Goal: Task Accomplishment & Management: Manage account settings

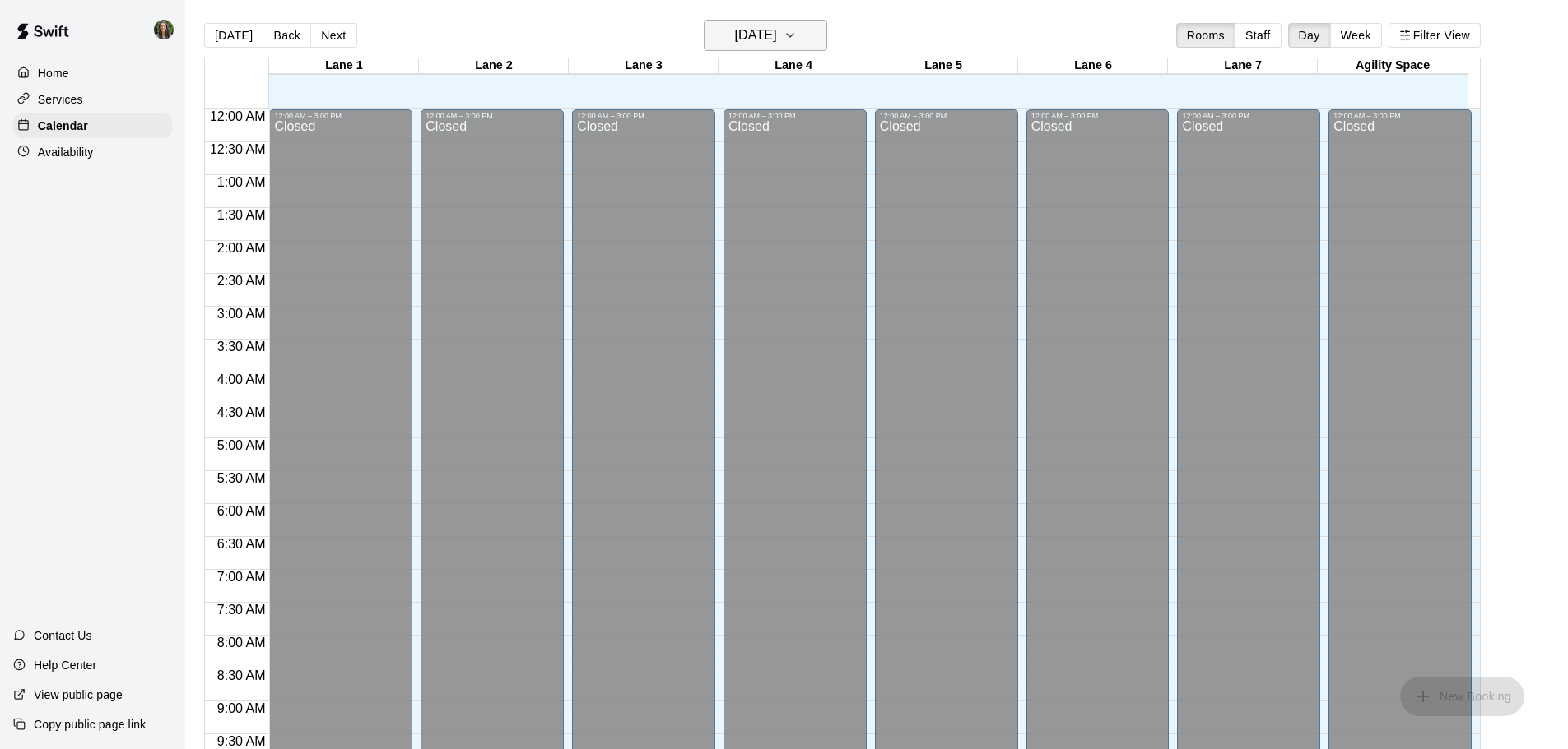
scroll to position [763, 0]
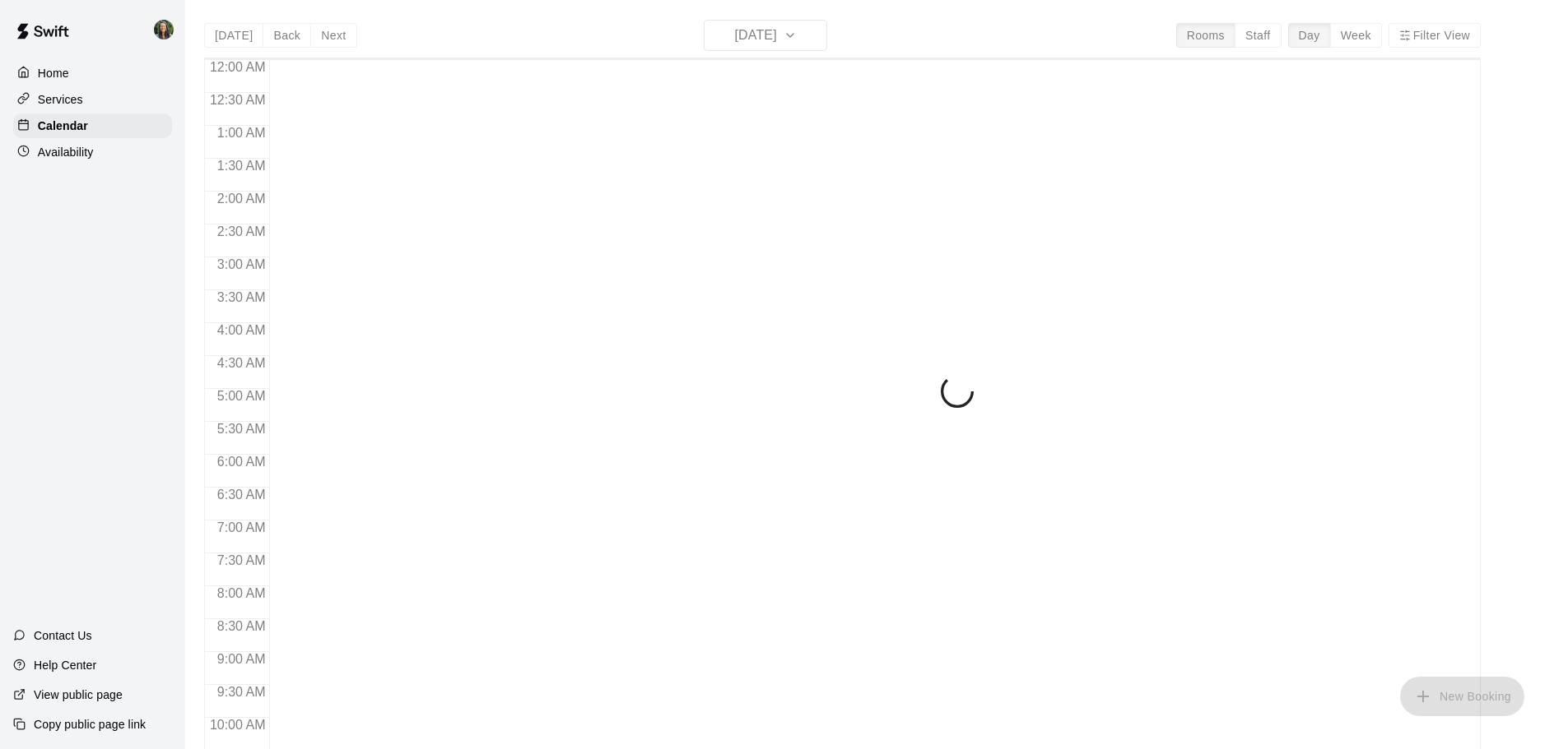
scroll to position [856, 0]
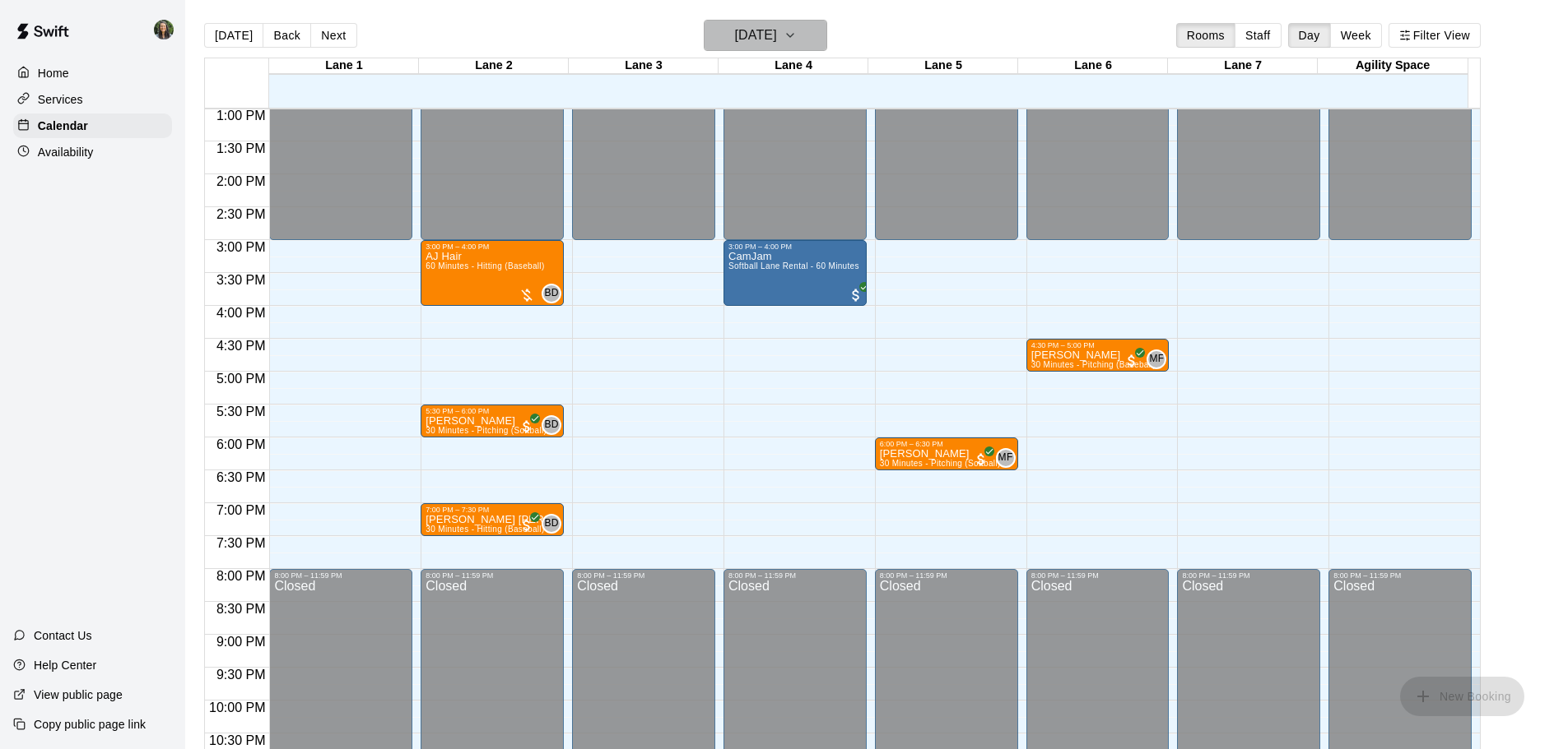
click at [777, 32] on h6 "[DATE]" at bounding box center [755, 36] width 42 height 23
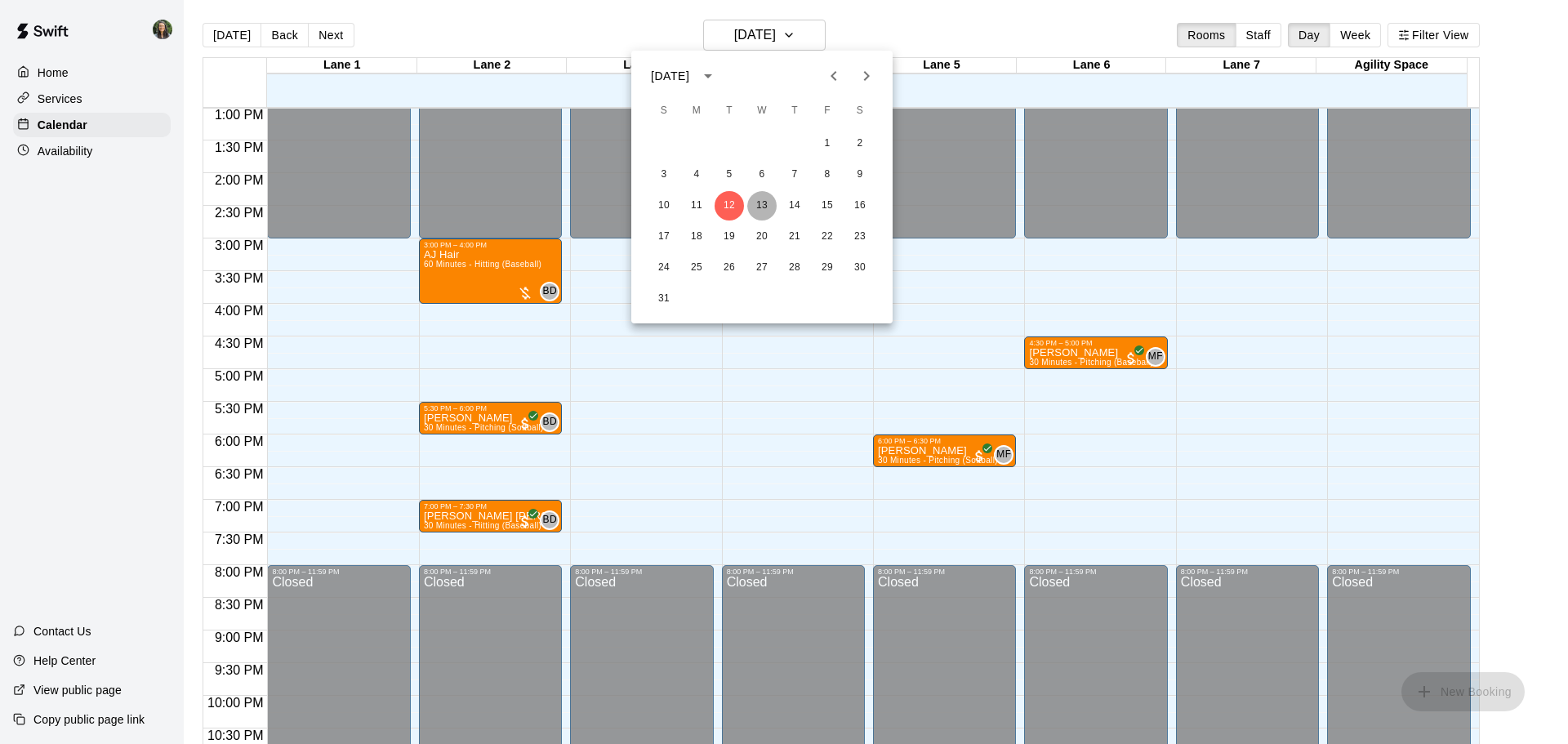
click at [768, 199] on button "13" at bounding box center [762, 206] width 29 height 29
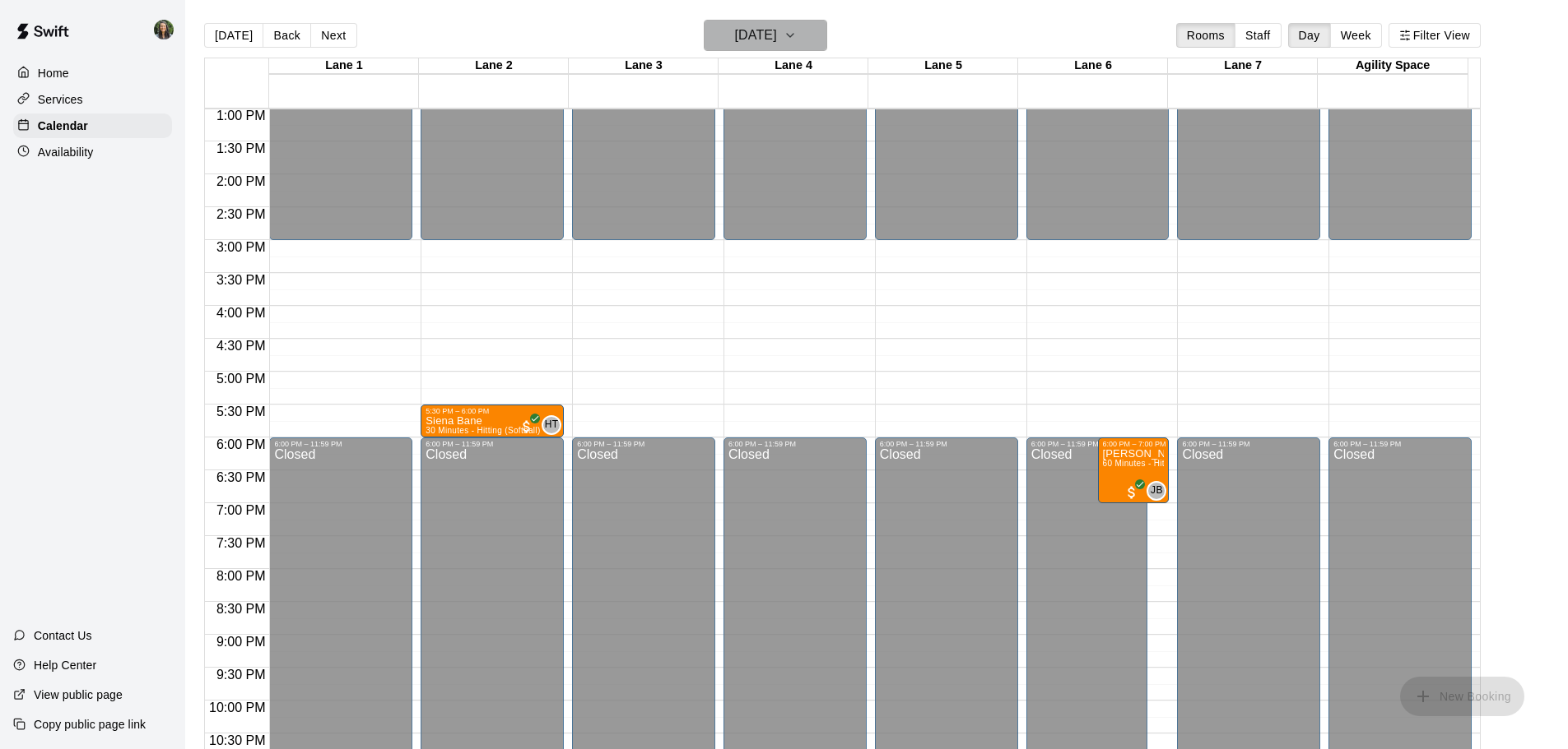
click at [777, 39] on h6 "Wednesday Aug 13" at bounding box center [755, 36] width 42 height 23
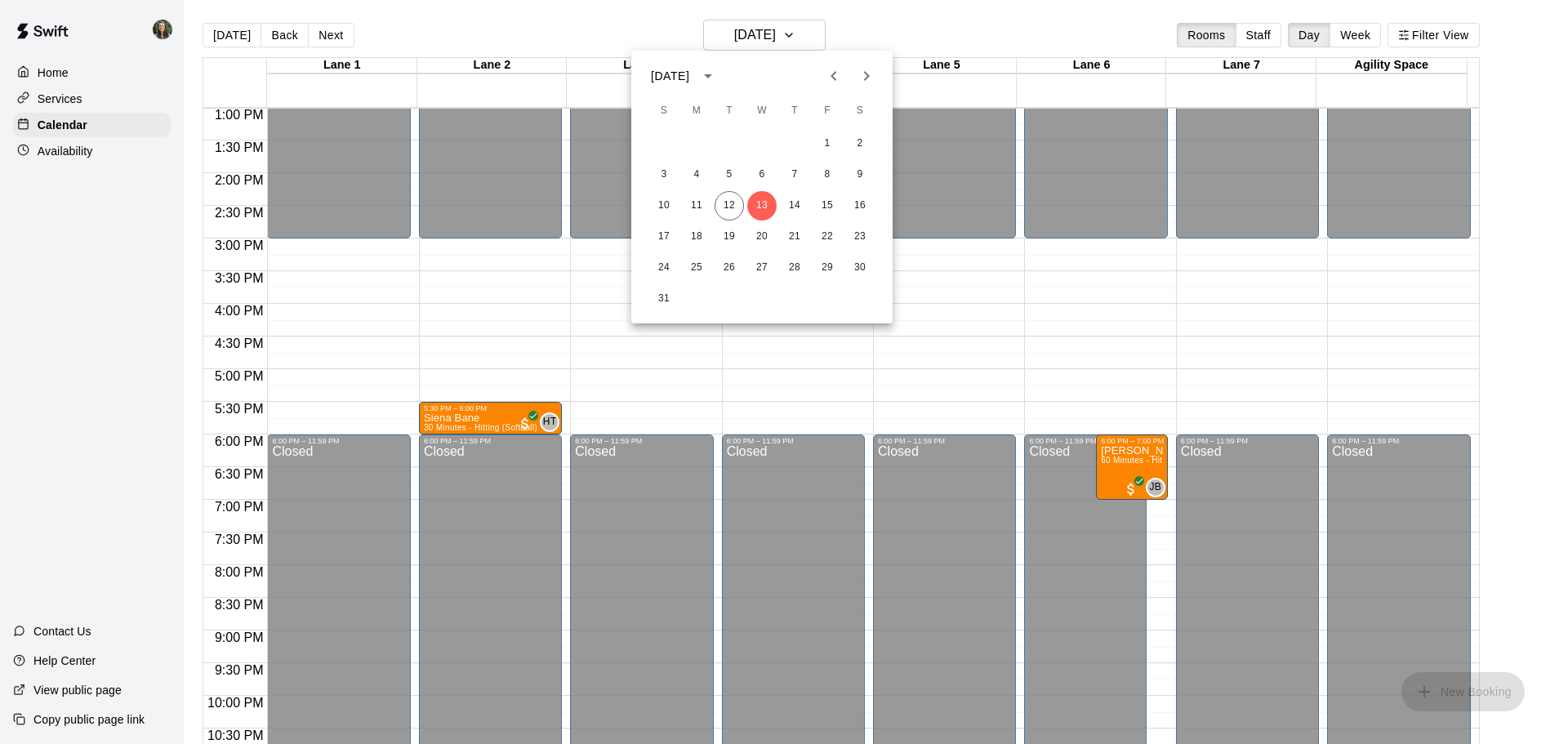
click at [780, 39] on div at bounding box center [784, 372] width 1568 height 744
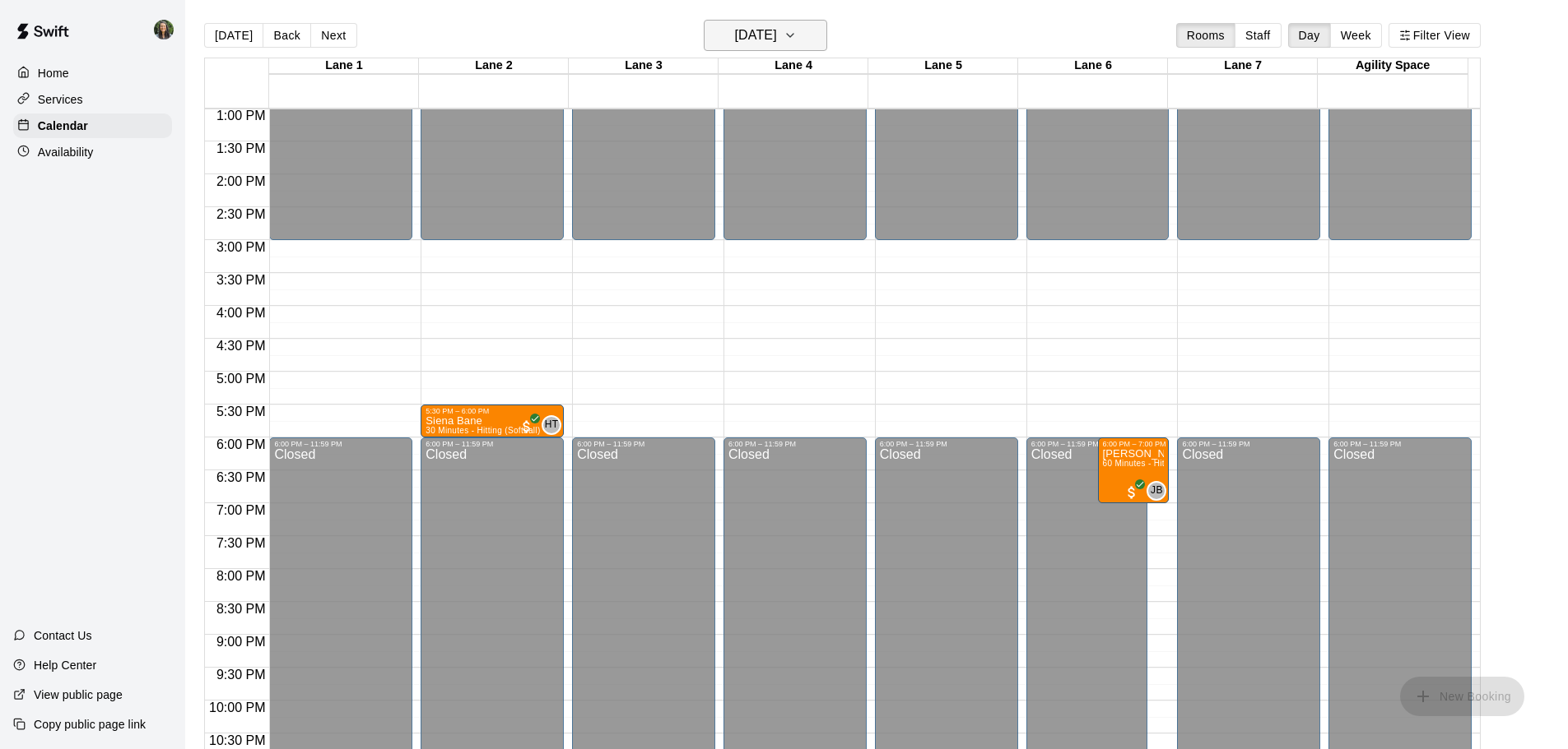
click at [777, 24] on h6 "Wednesday Aug 13" at bounding box center [755, 36] width 42 height 23
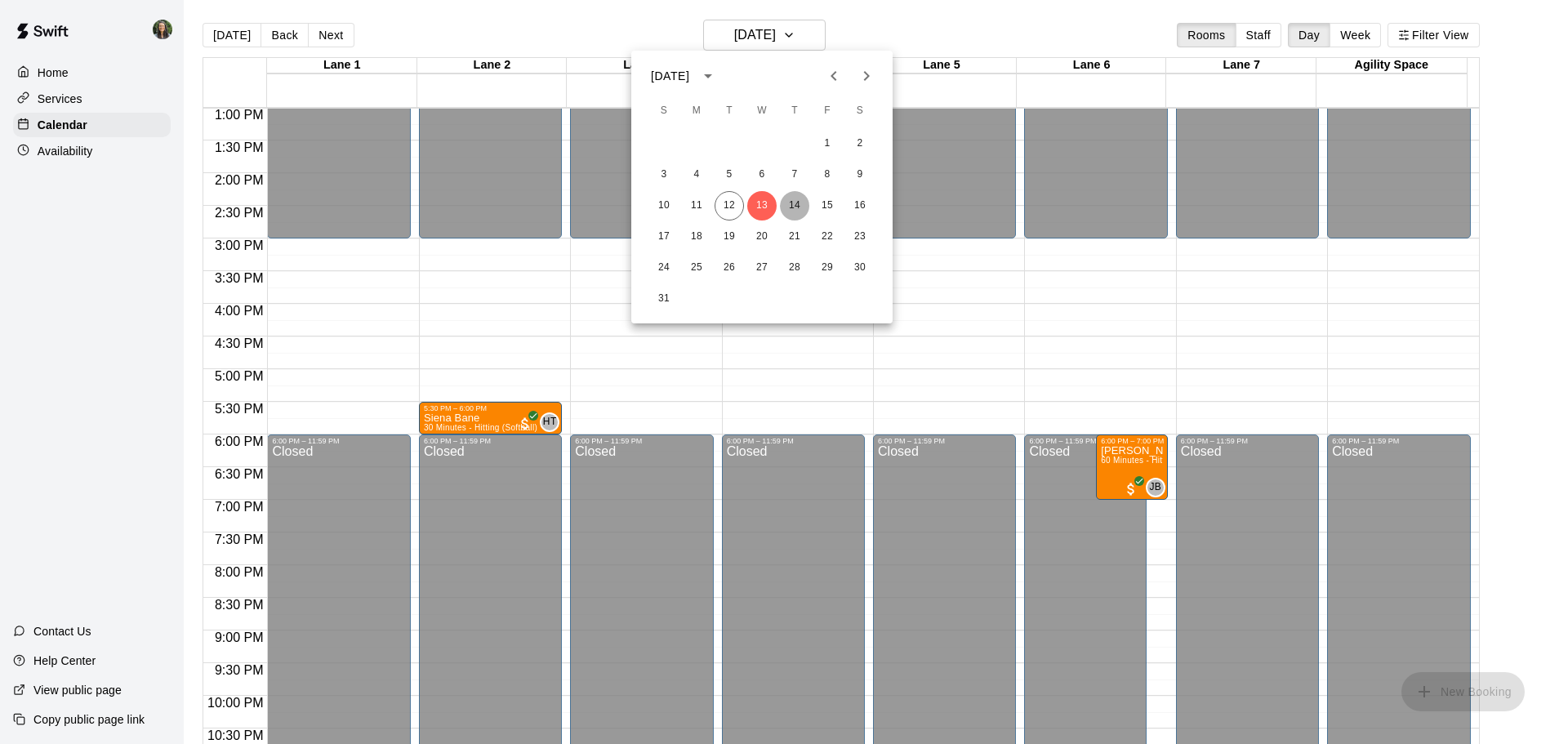
click at [801, 205] on button "14" at bounding box center [794, 206] width 29 height 29
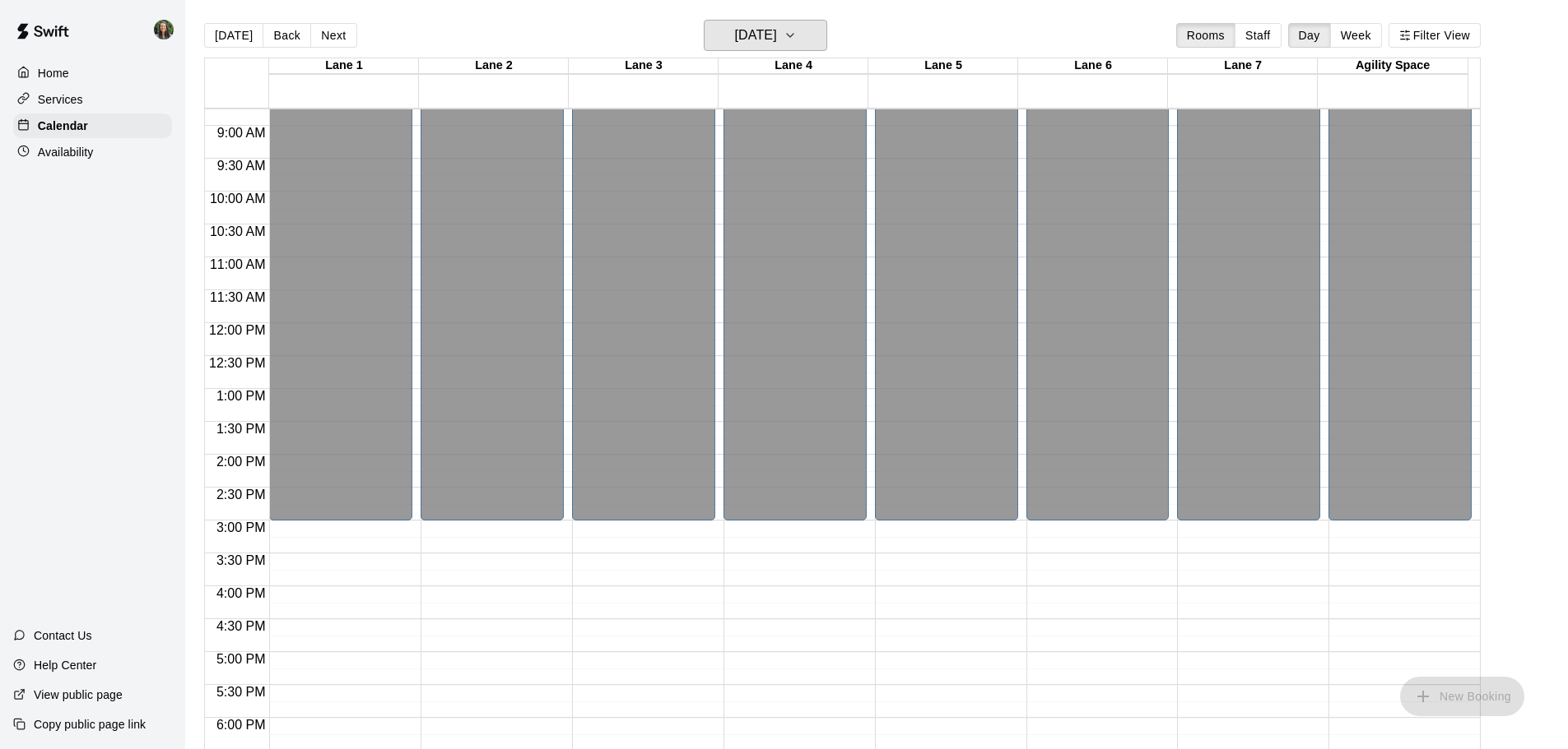
scroll to position [922, 0]
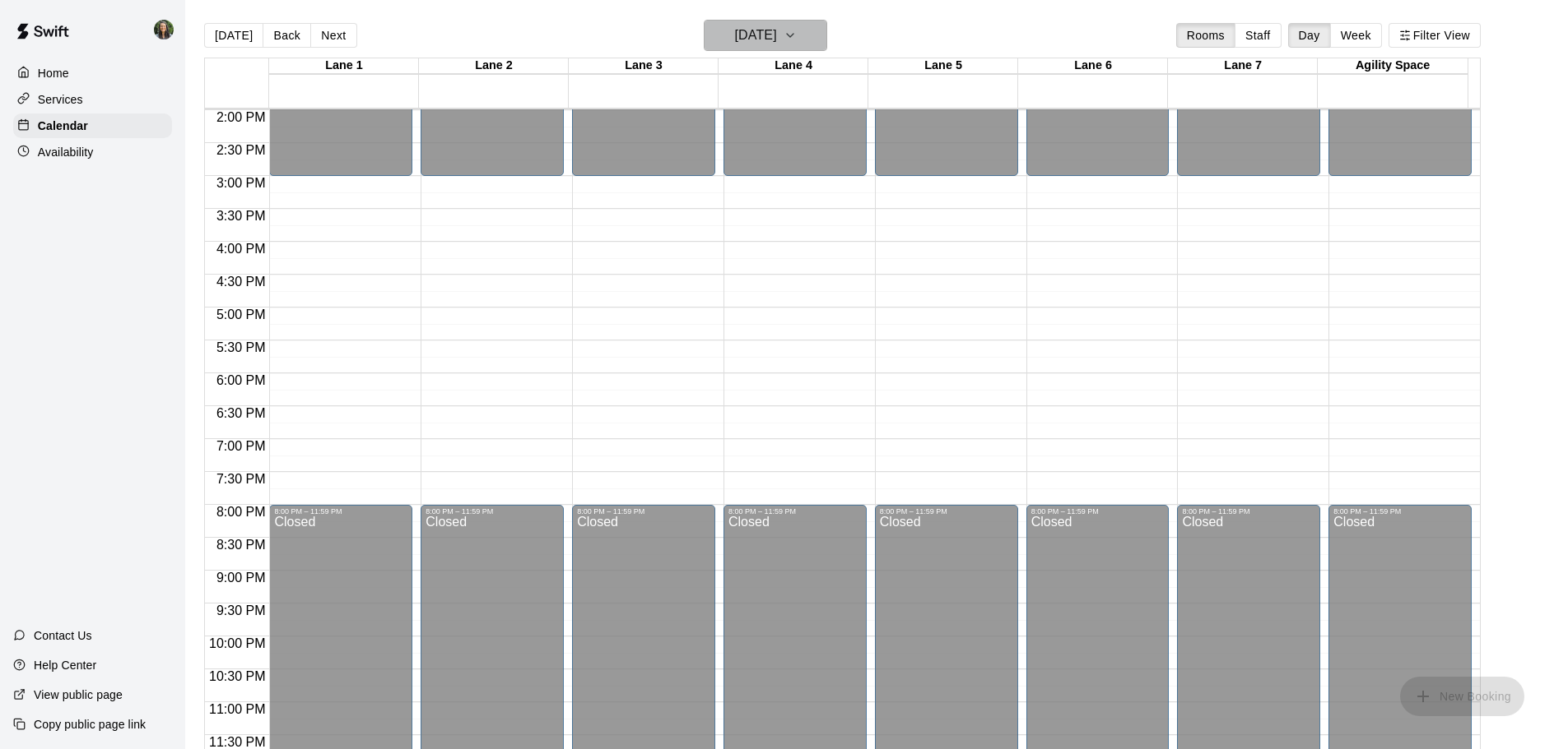
click at [796, 41] on icon "button" at bounding box center [790, 35] width 14 height 19
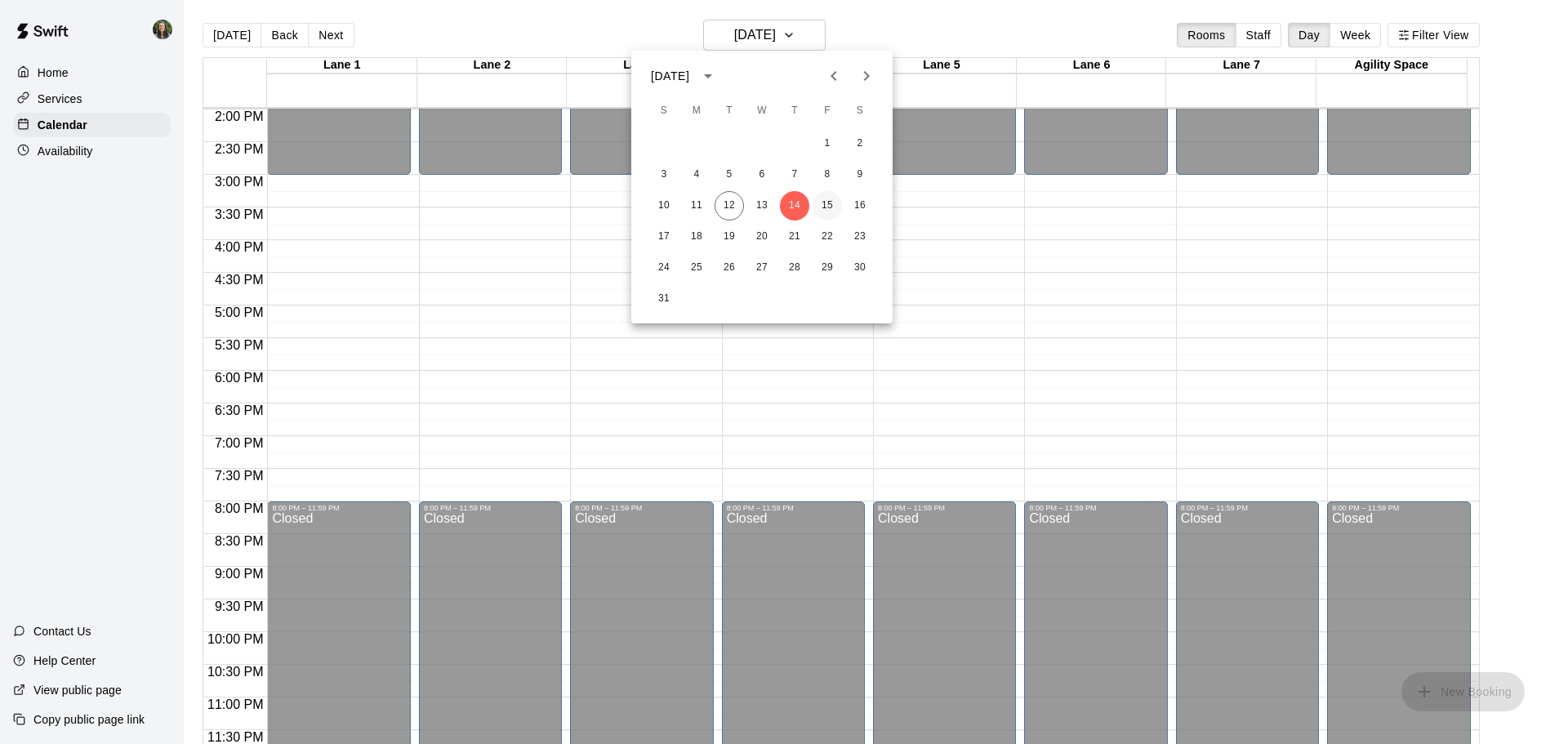
click at [823, 198] on button "15" at bounding box center [827, 206] width 29 height 29
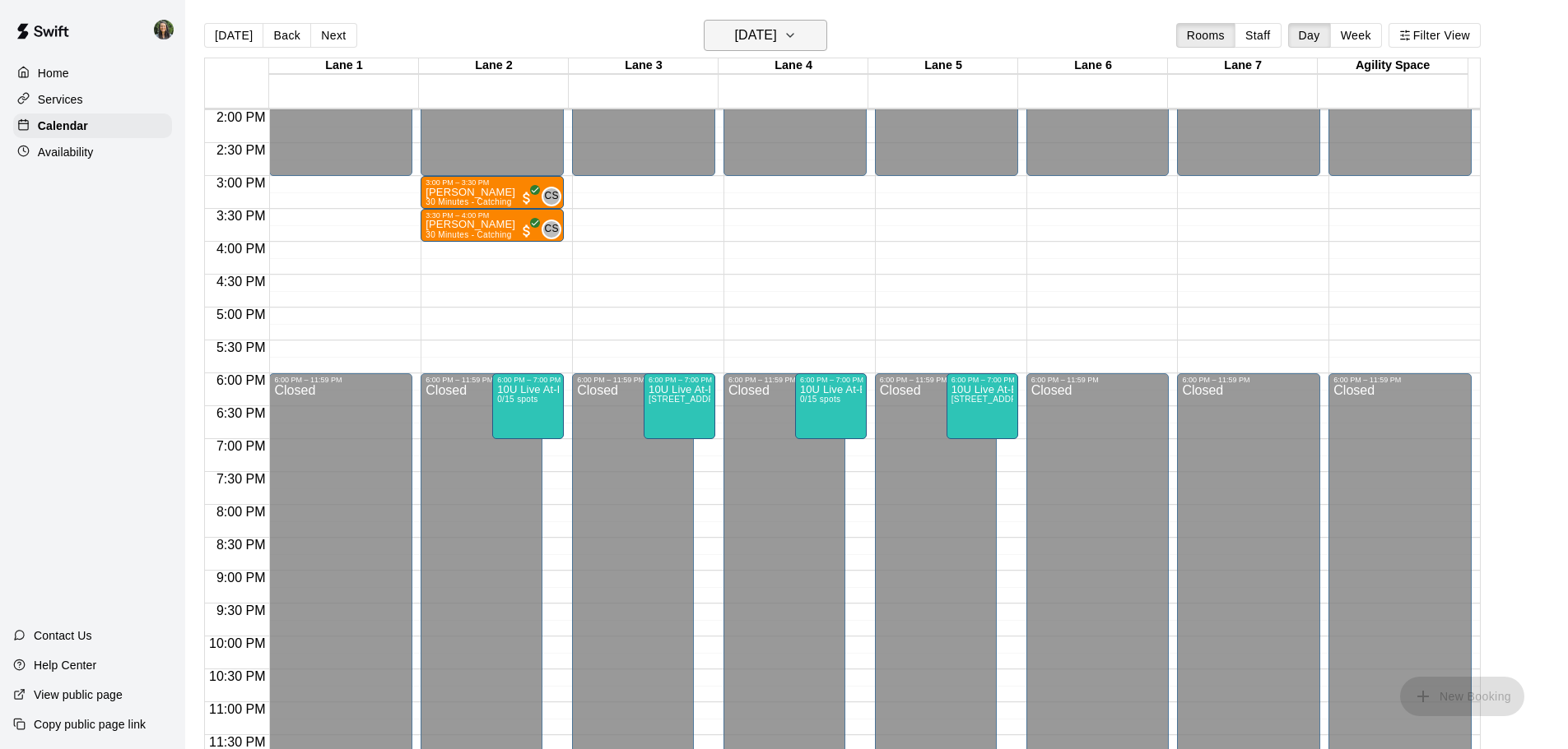
click at [777, 35] on h6 "Friday Aug 15" at bounding box center [755, 36] width 42 height 23
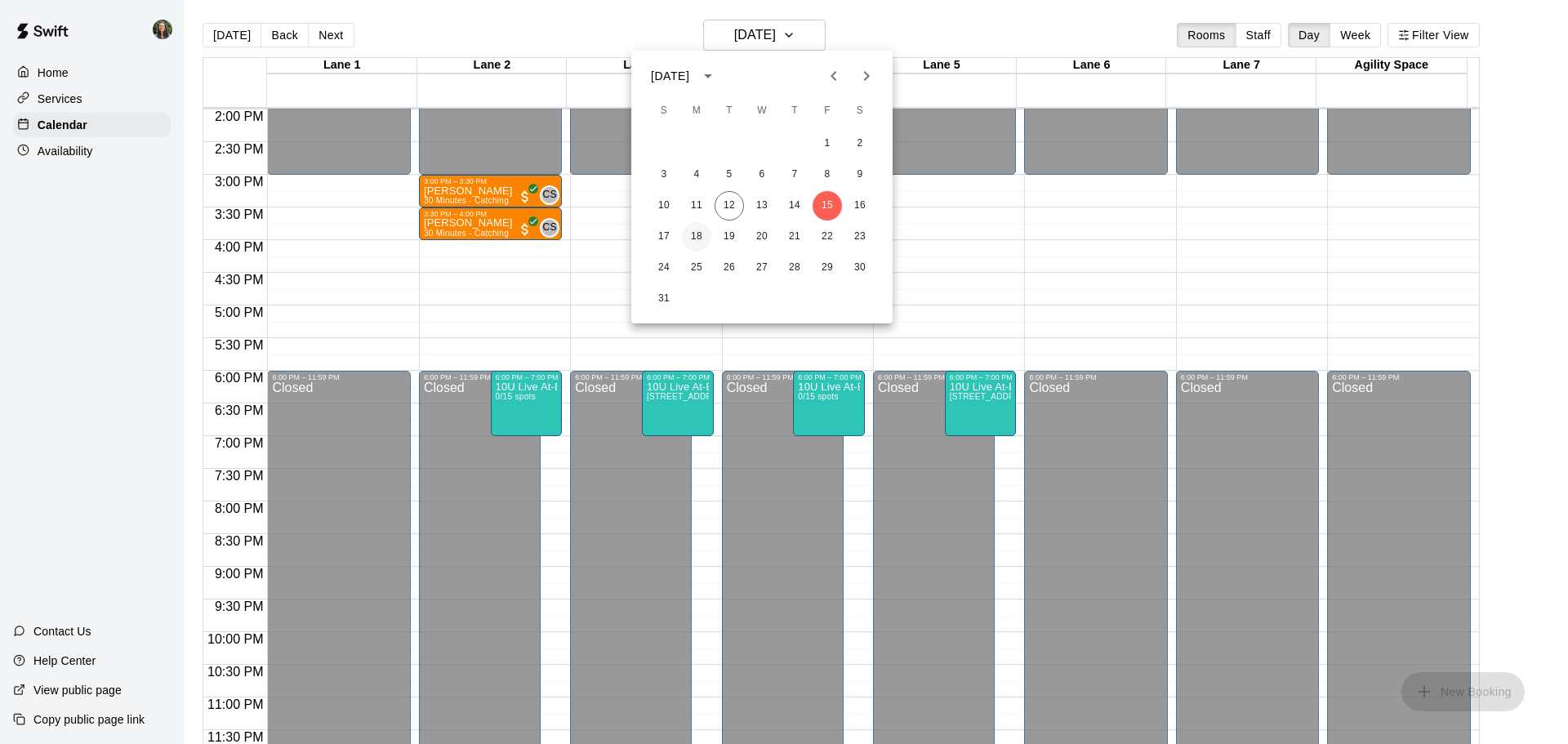
click at [695, 231] on button "18" at bounding box center [697, 237] width 29 height 29
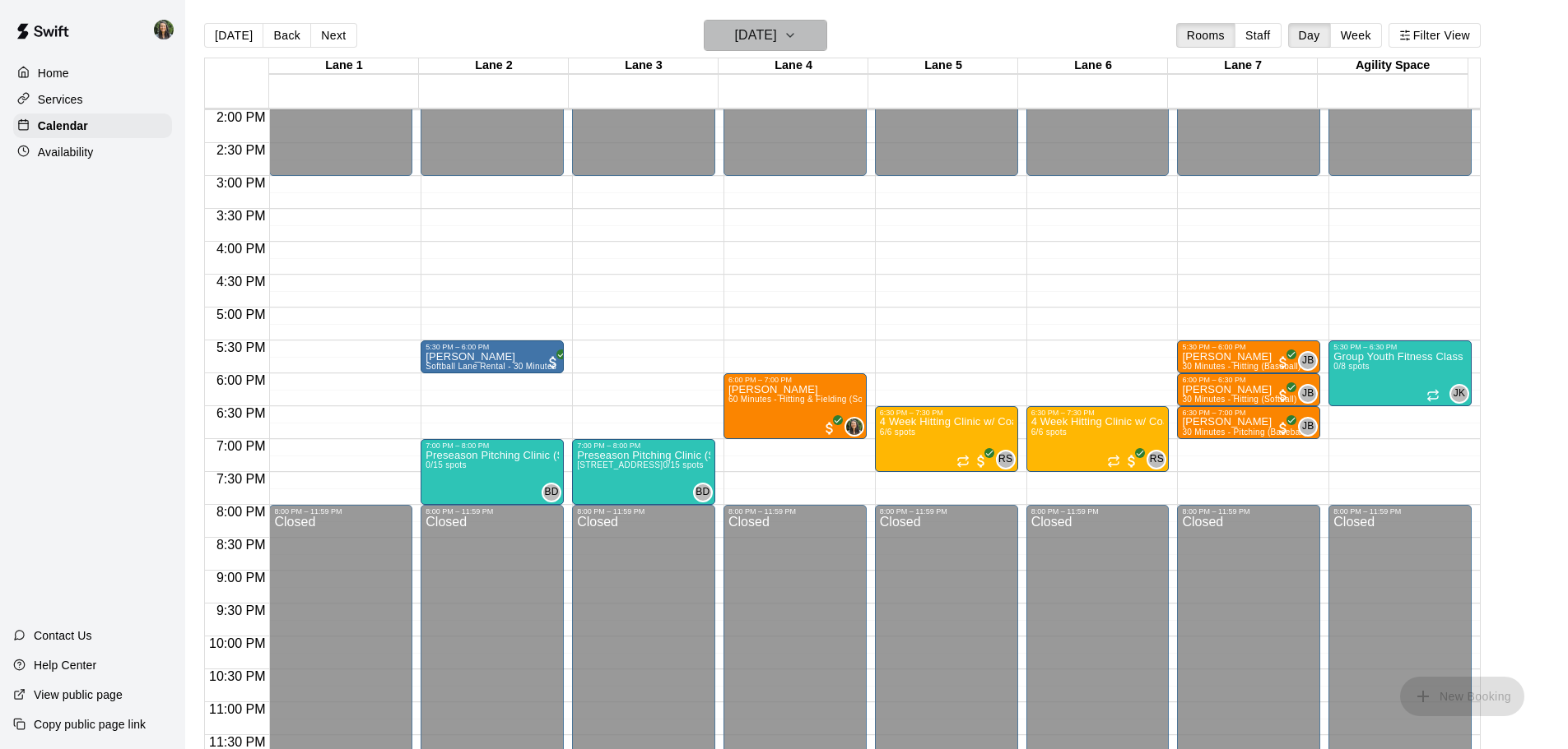
click at [808, 32] on button "Monday Aug 18" at bounding box center [765, 35] width 124 height 31
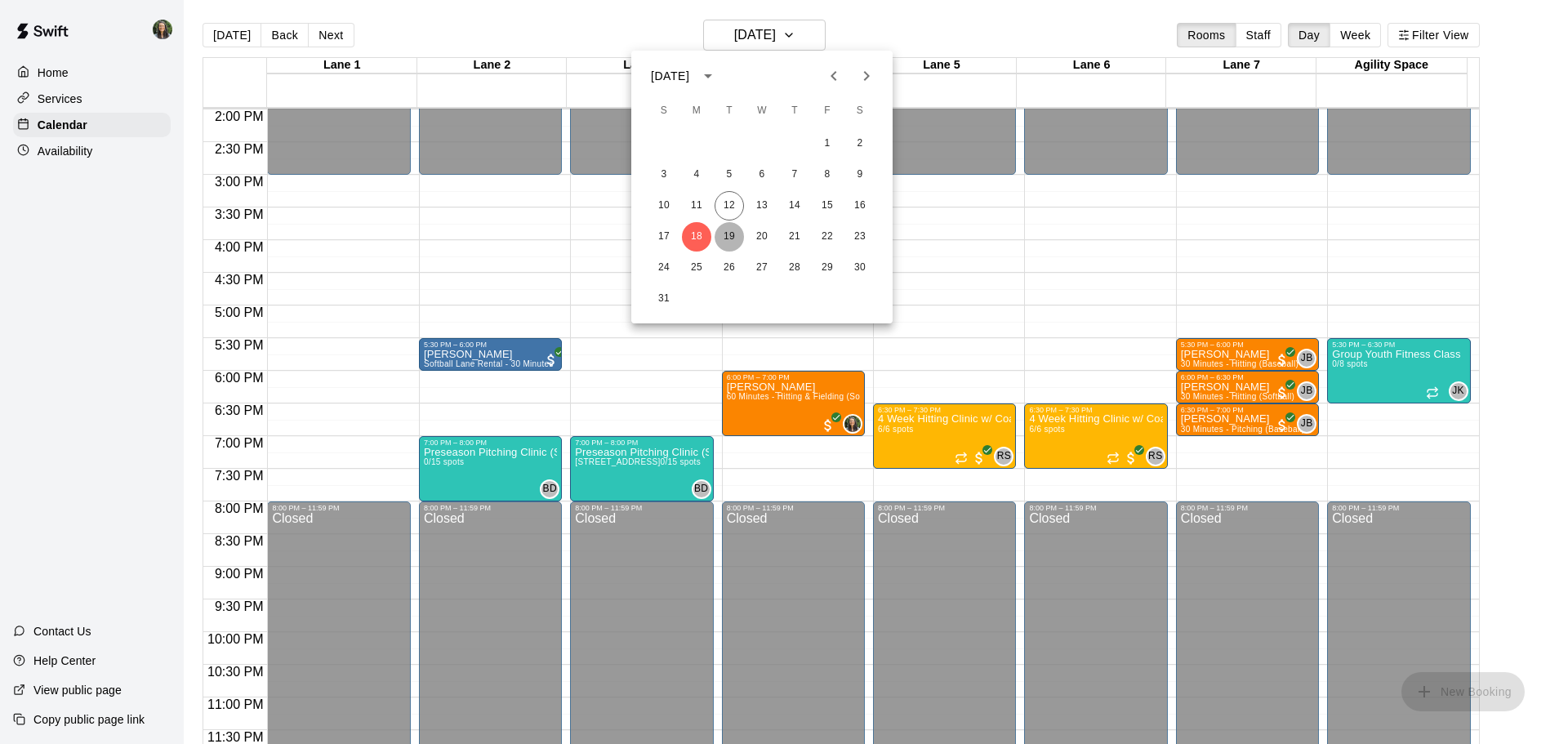
click at [732, 241] on button "19" at bounding box center [729, 237] width 29 height 29
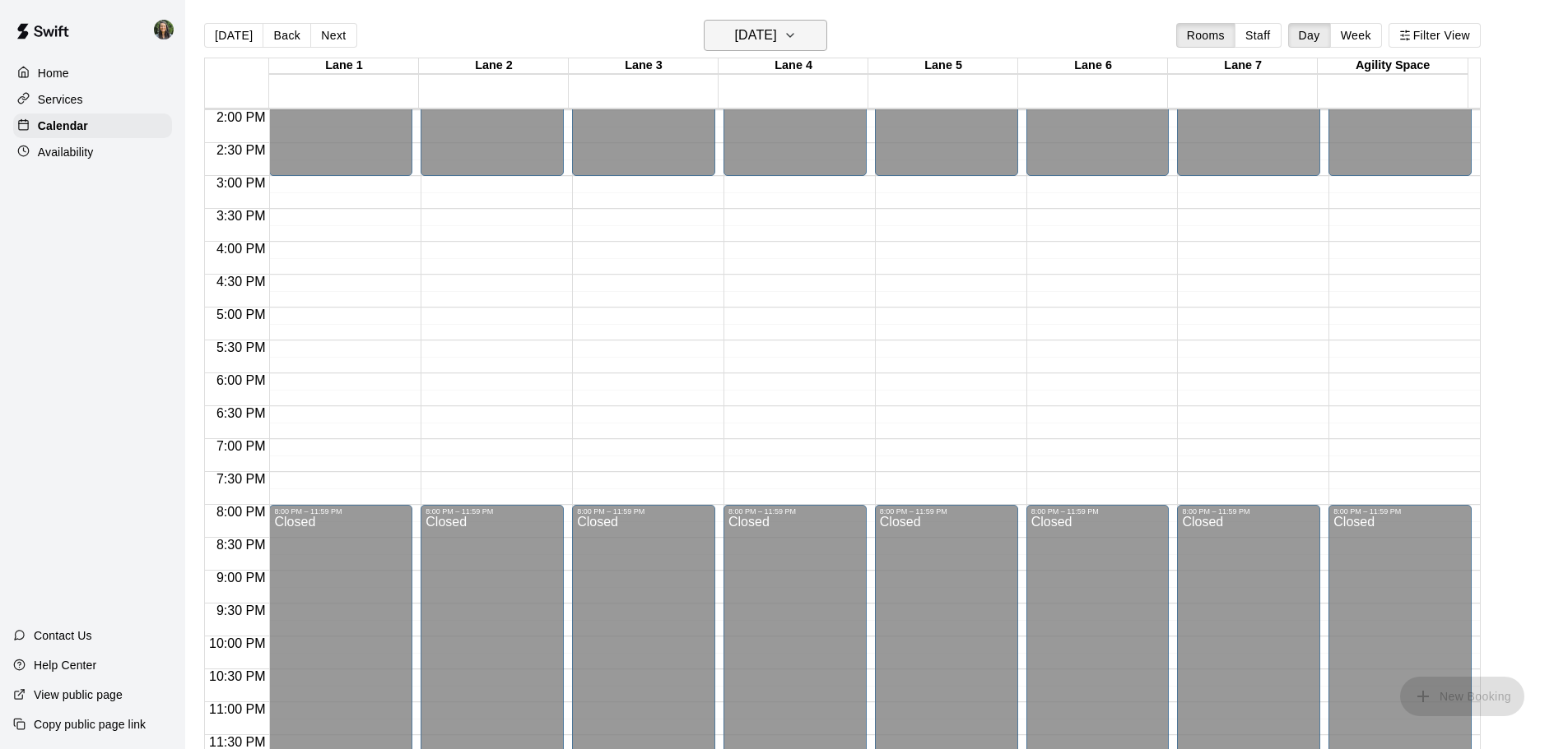
click at [746, 31] on h6 "Tuesday Aug 19" at bounding box center [755, 36] width 42 height 23
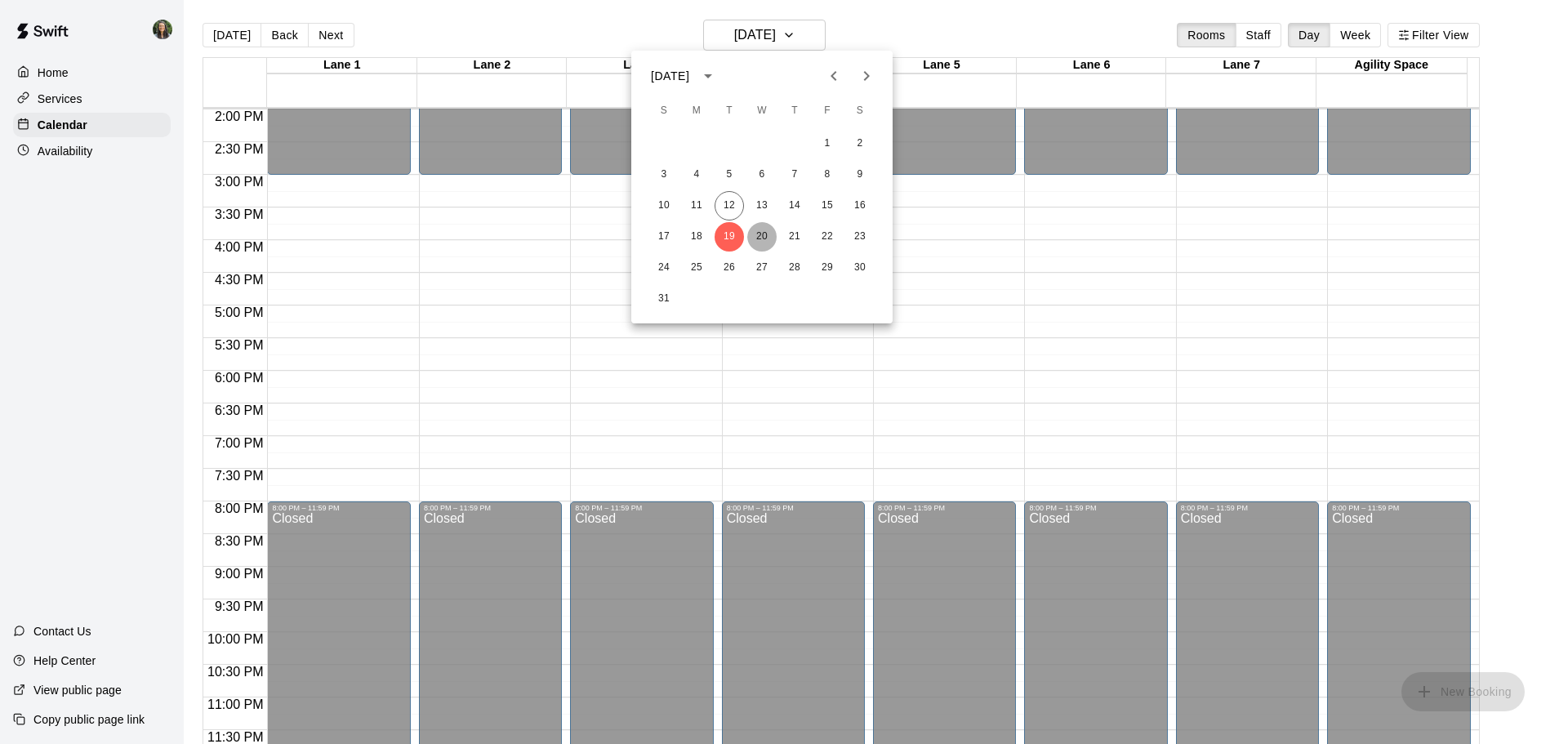
click at [758, 240] on button "20" at bounding box center [762, 237] width 29 height 29
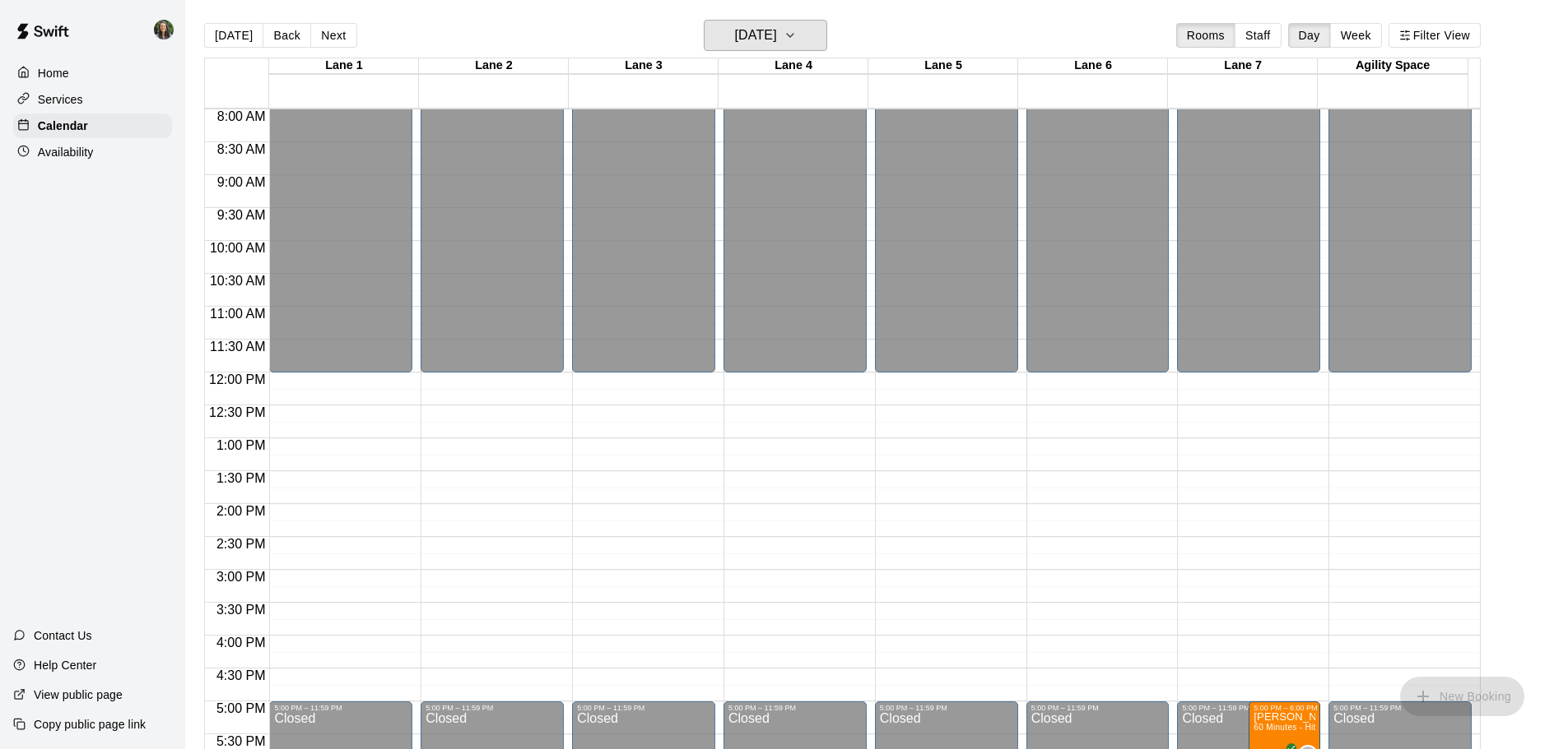
scroll to position [511, 0]
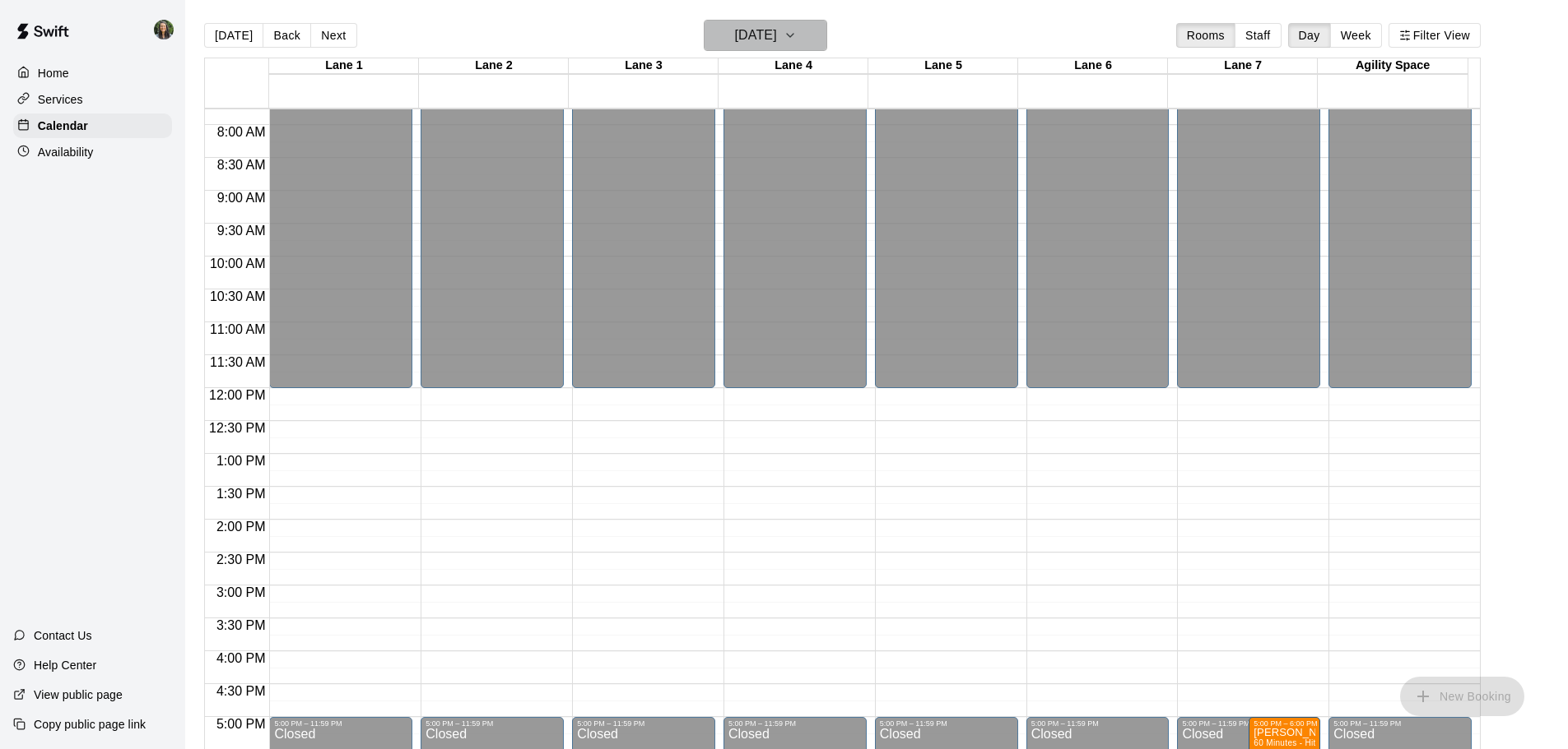
click at [735, 35] on h6 "Wednesday Aug 20" at bounding box center [755, 36] width 42 height 23
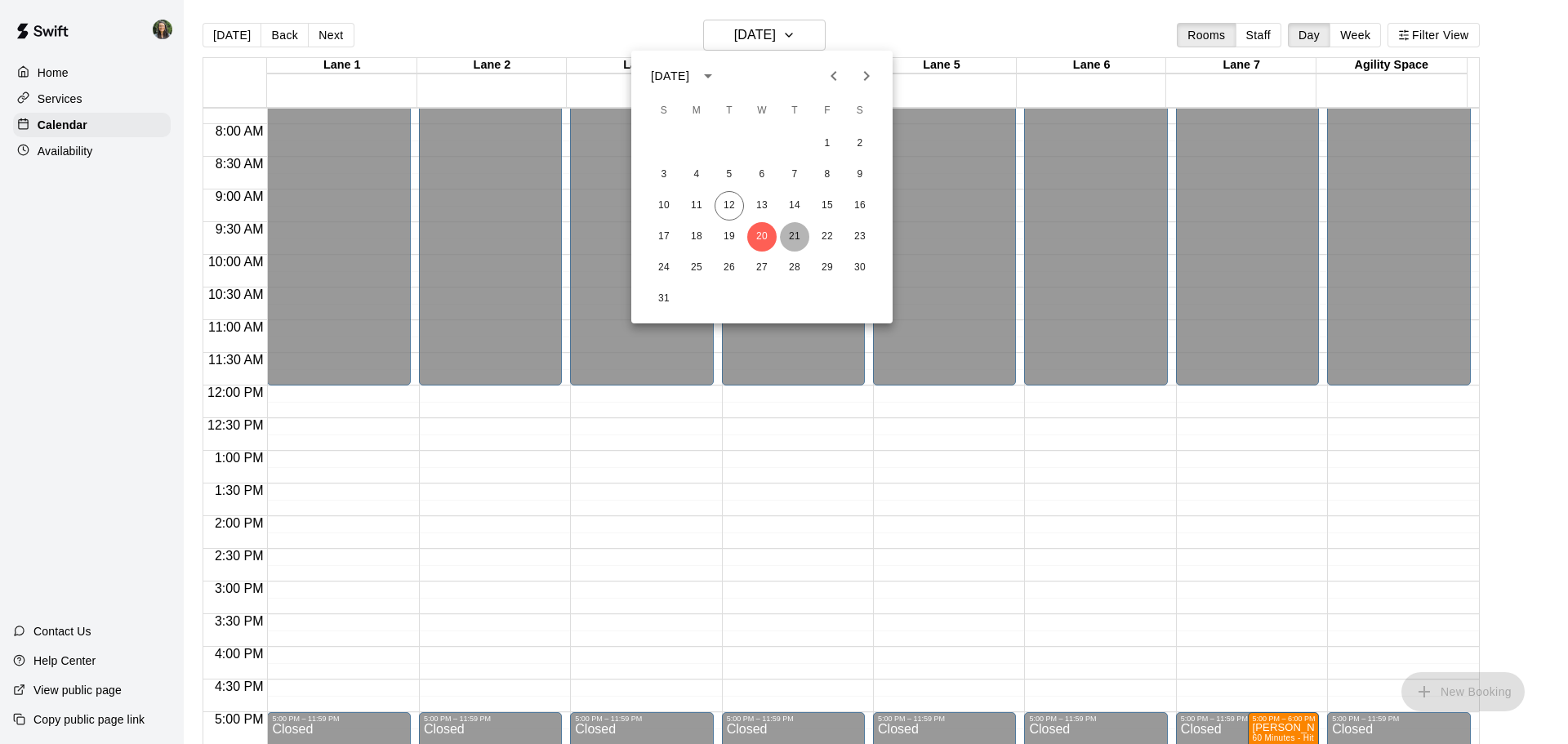
click at [787, 230] on button "21" at bounding box center [794, 237] width 29 height 29
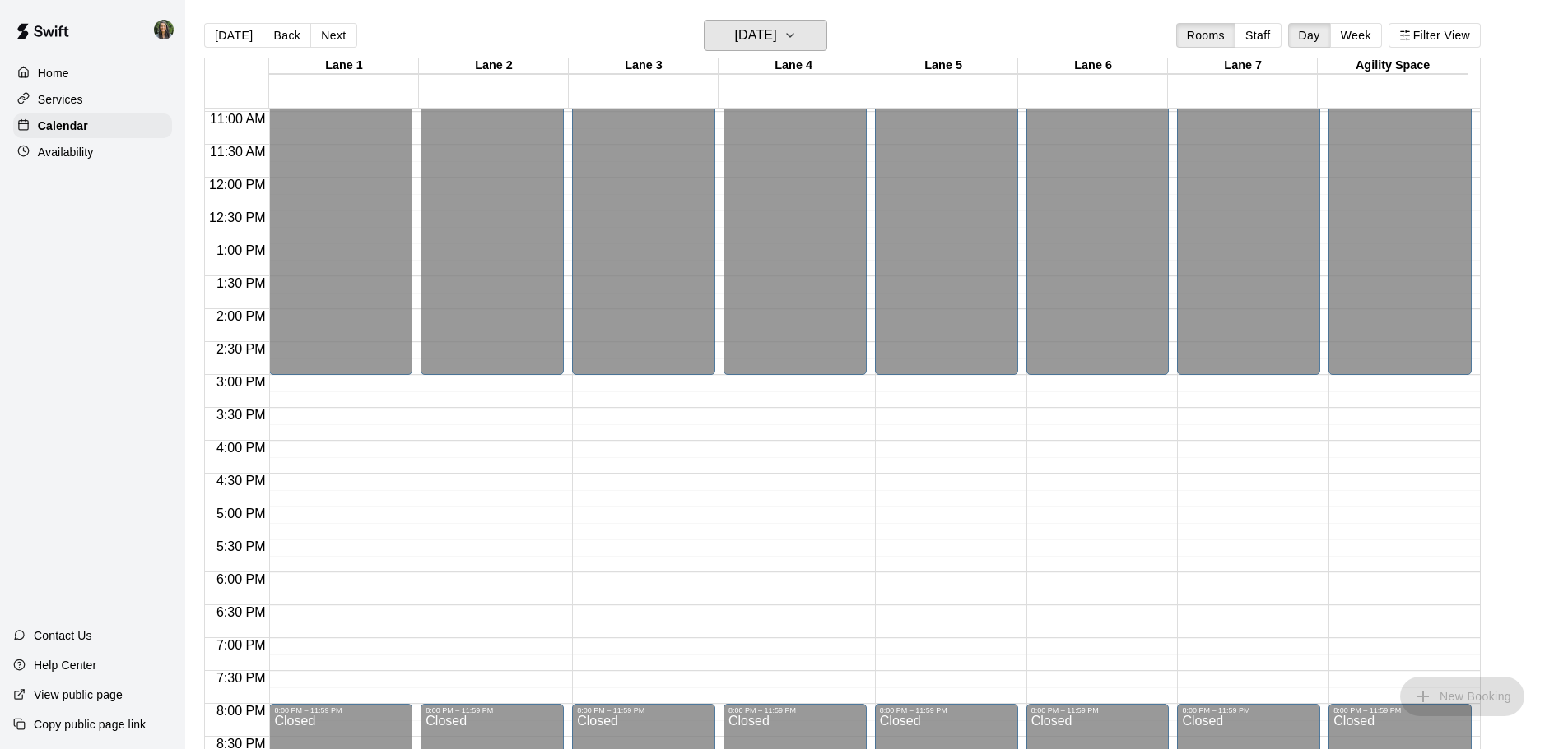
scroll to position [429, 0]
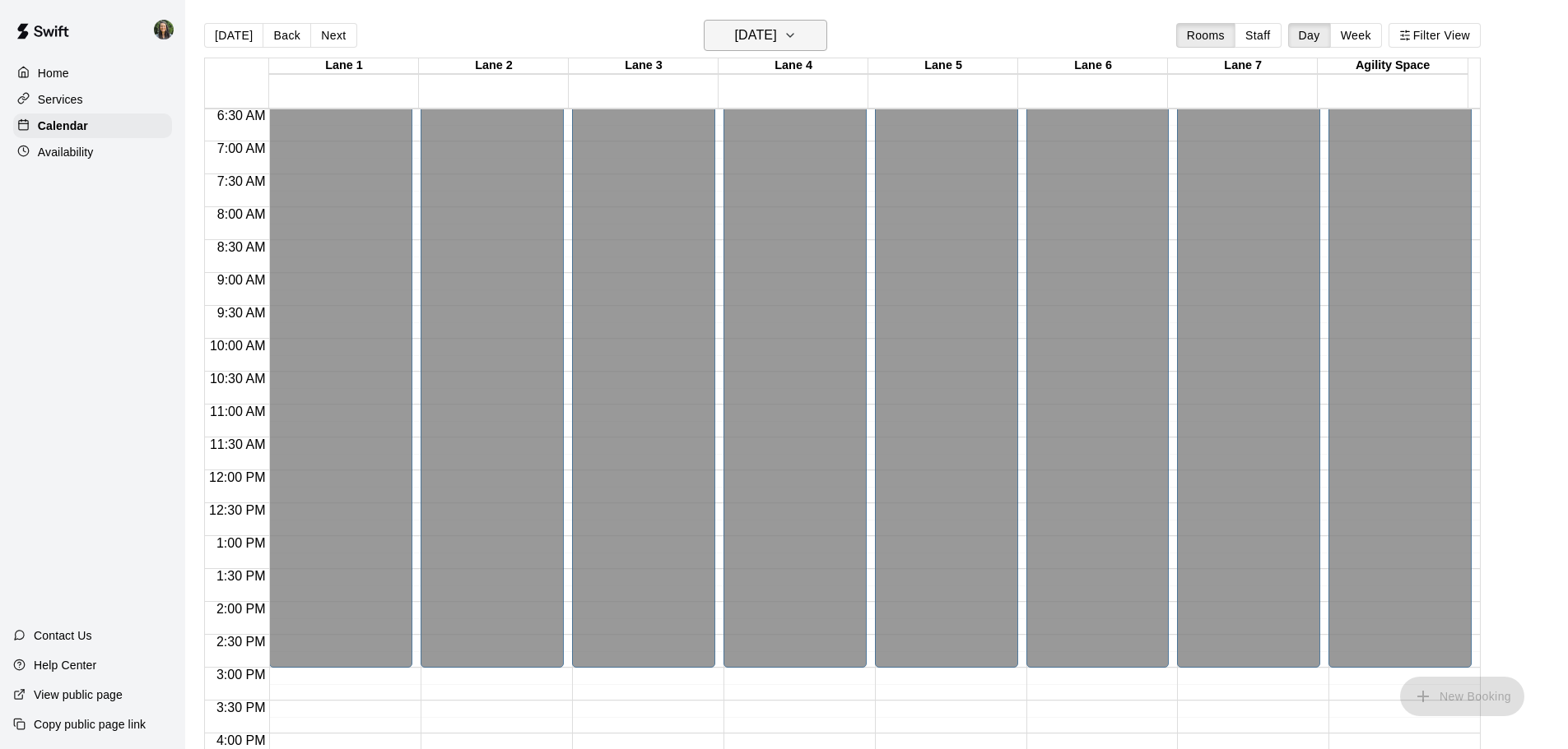
click at [754, 21] on button "Thursday Aug 21" at bounding box center [765, 35] width 124 height 31
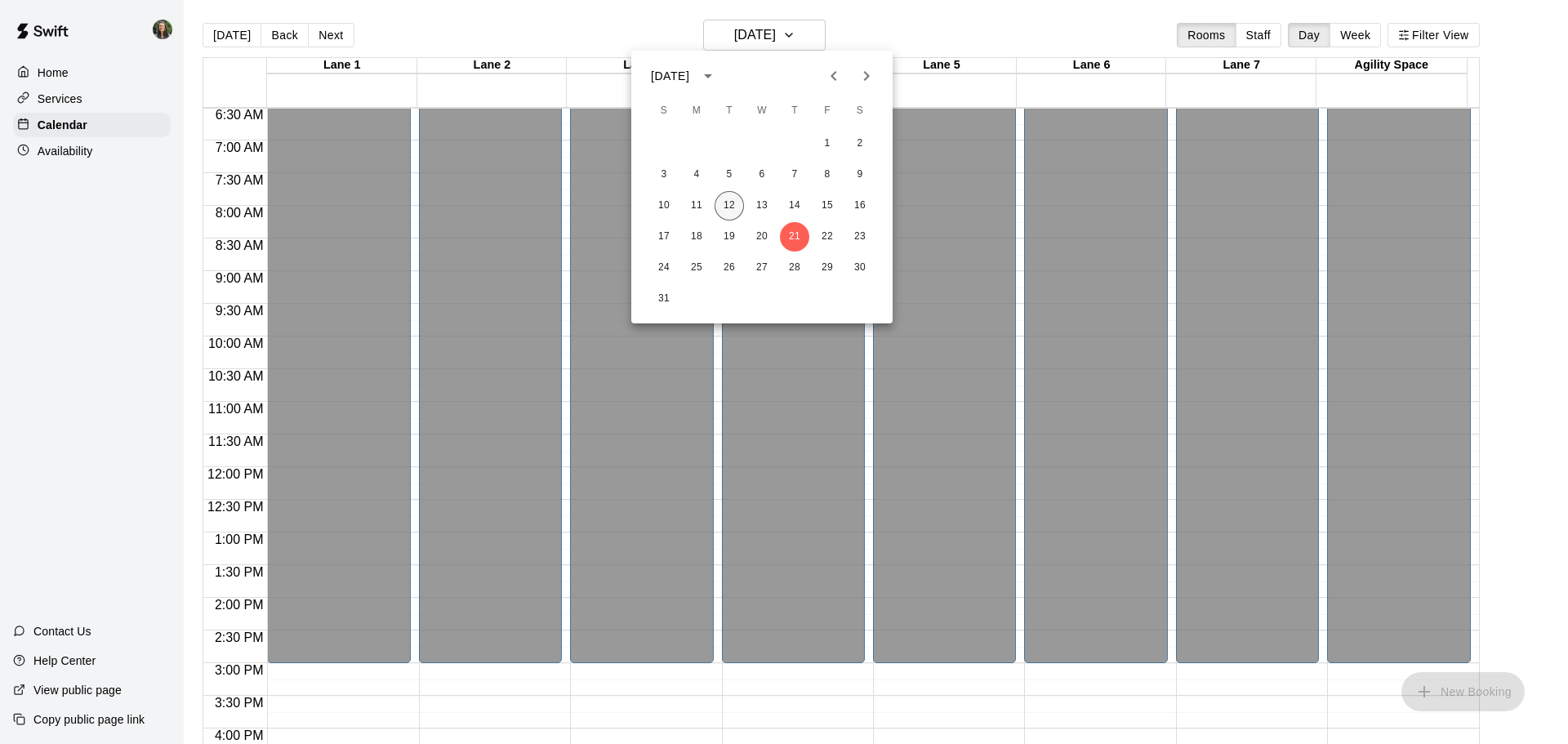
click at [732, 209] on button "12" at bounding box center [729, 206] width 29 height 29
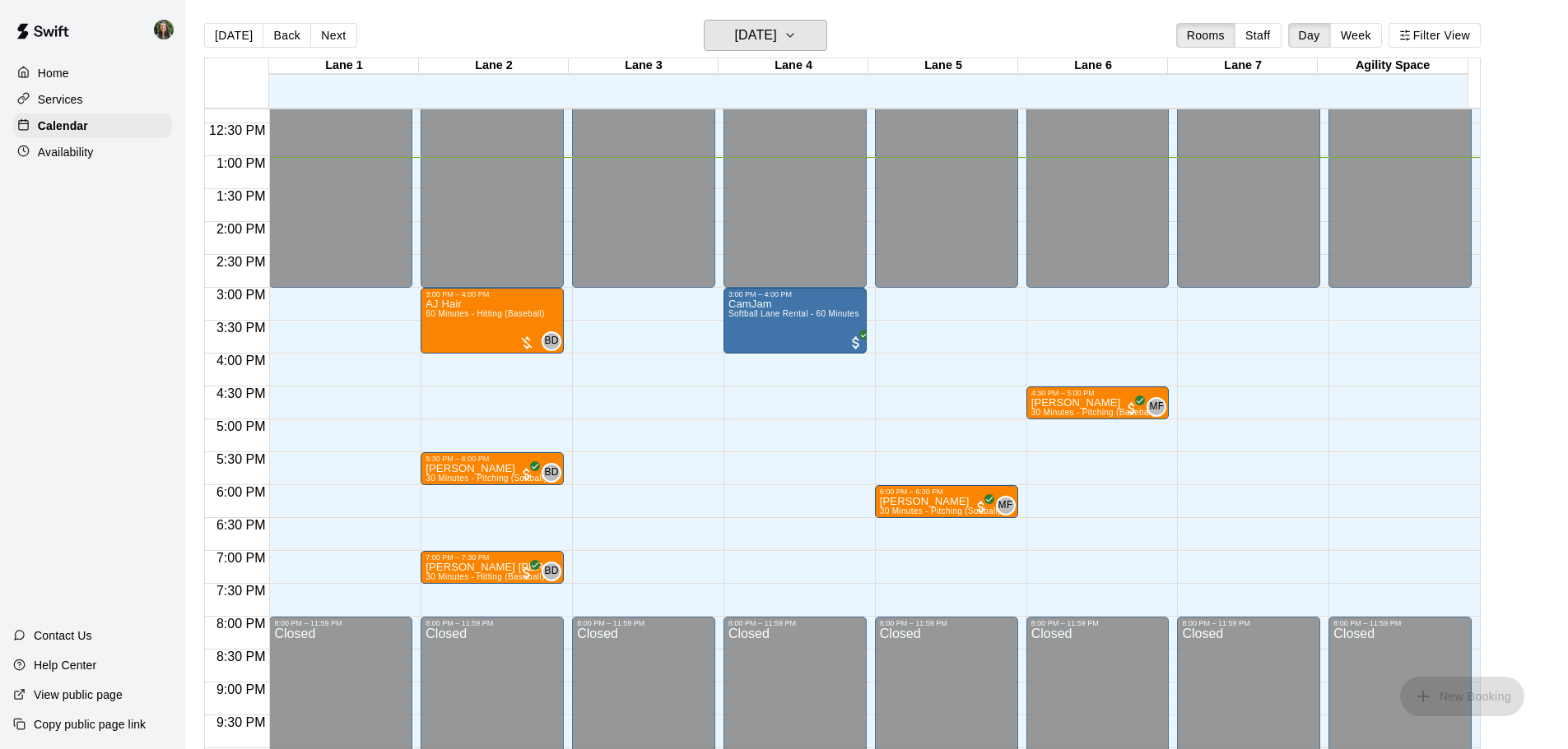
scroll to position [839, 0]
